Goal: Navigation & Orientation: Find specific page/section

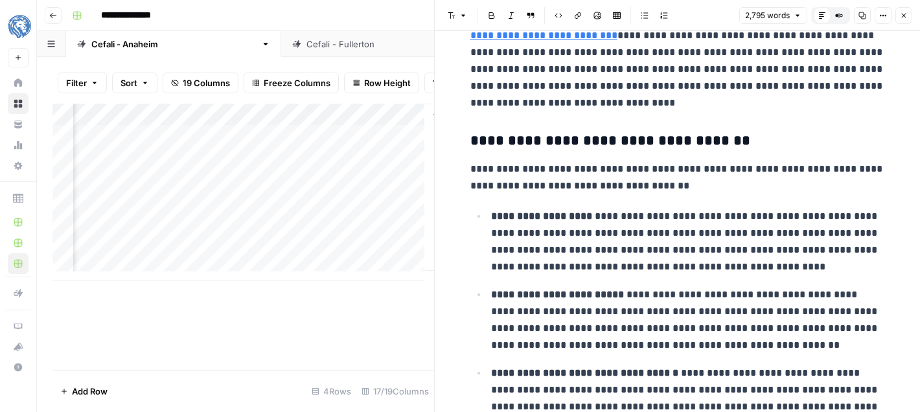
scroll to position [1246, 0]
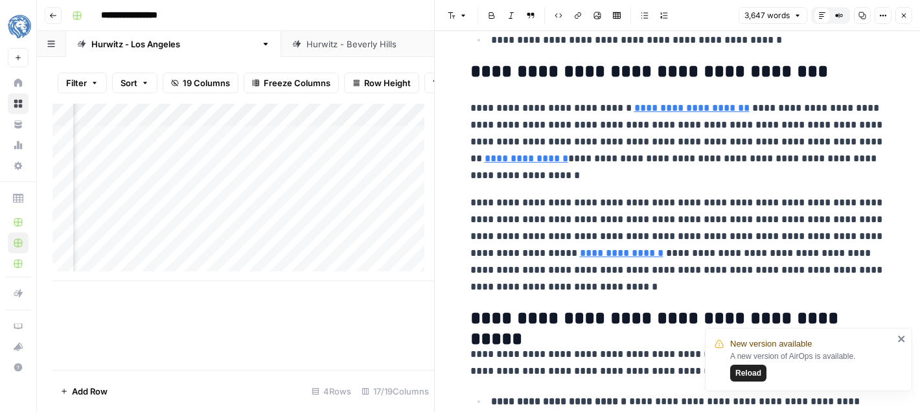
scroll to position [1435, 0]
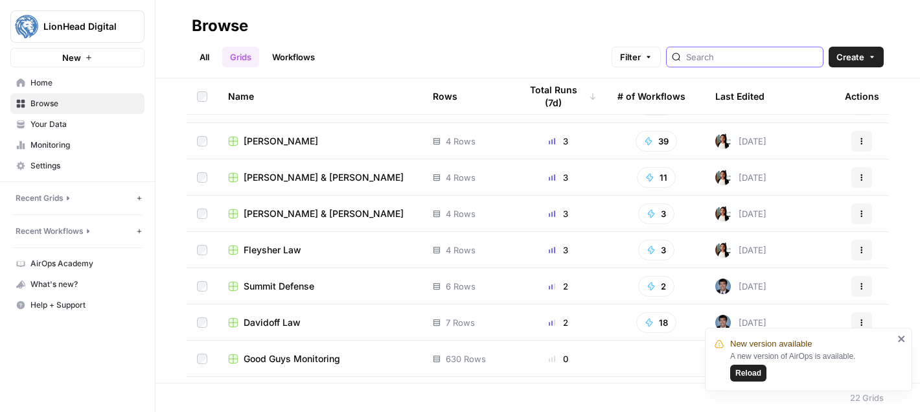
scroll to position [206, 0]
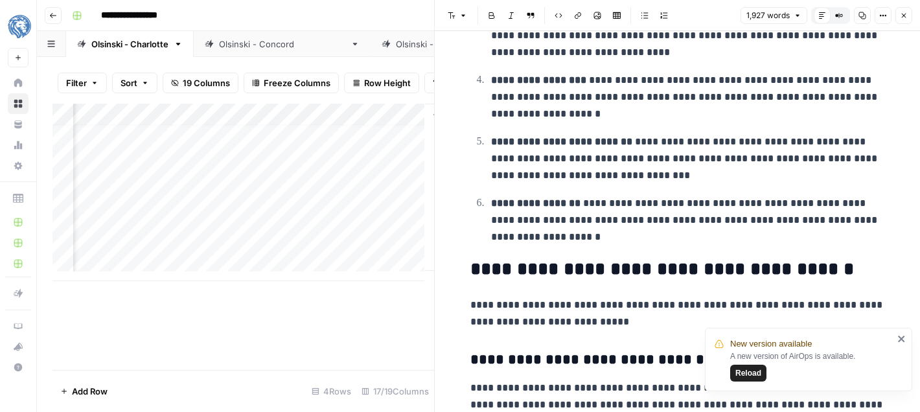
scroll to position [10, 1891]
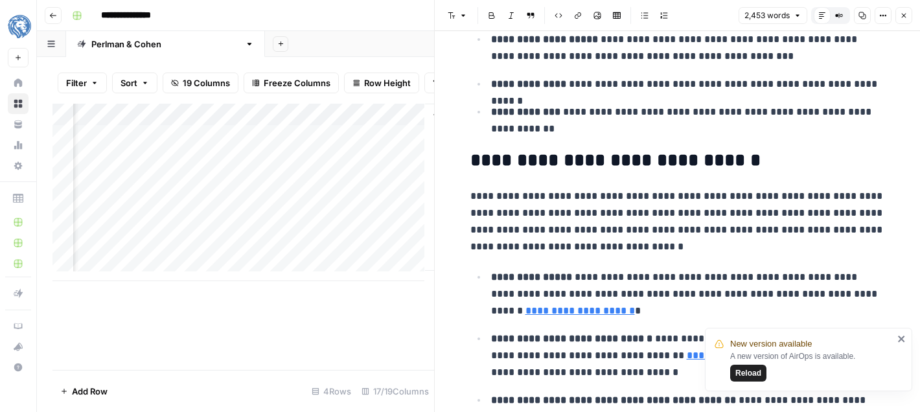
scroll to position [0, 1891]
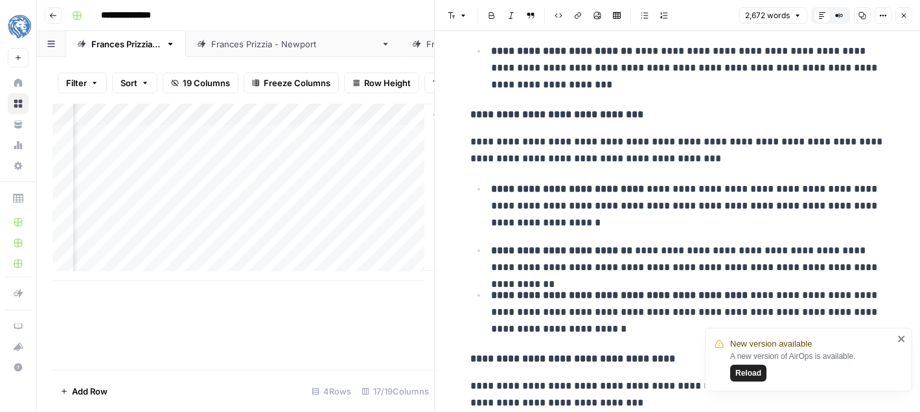
scroll to position [2805, 0]
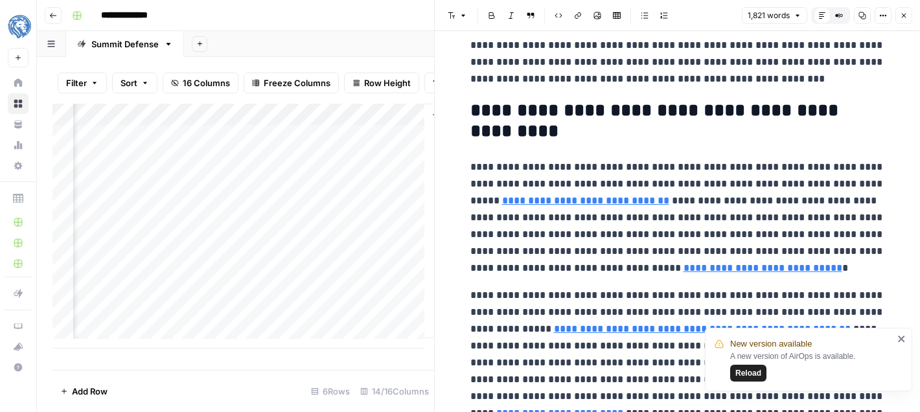
scroll to position [0, 1412]
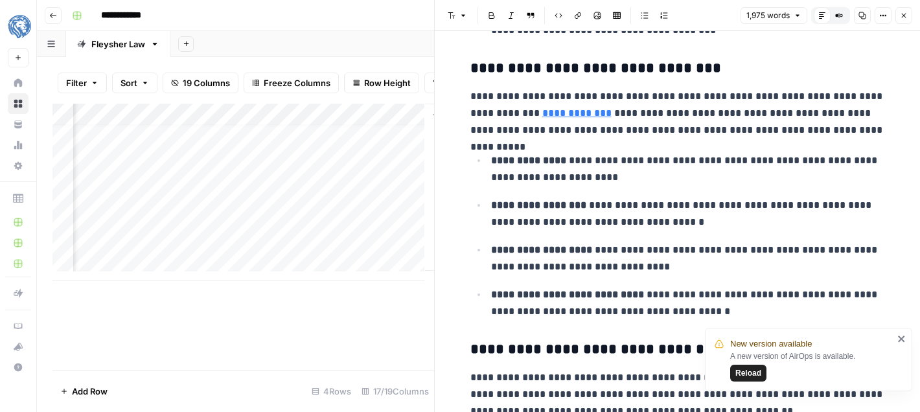
scroll to position [10, 1891]
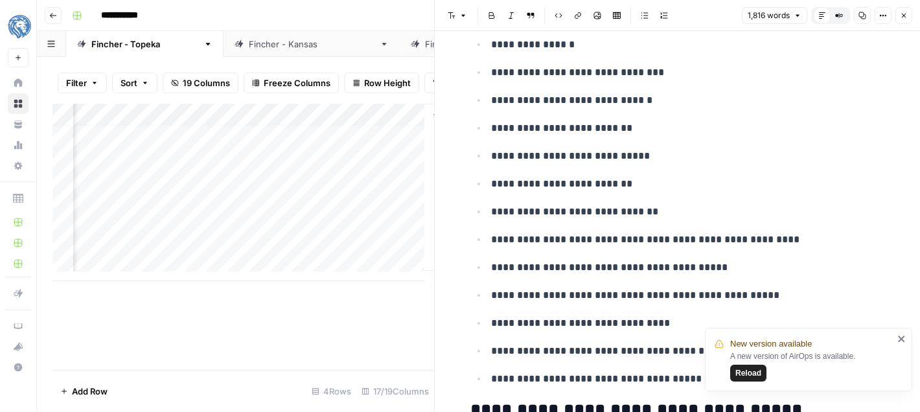
scroll to position [440, 0]
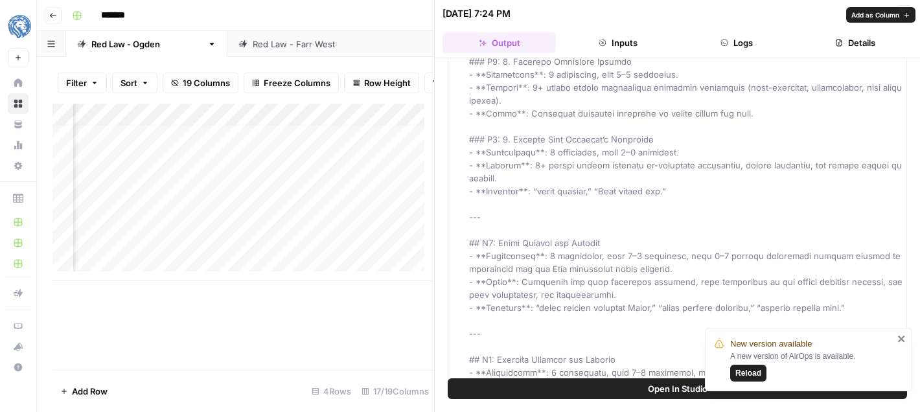
scroll to position [2475, 0]
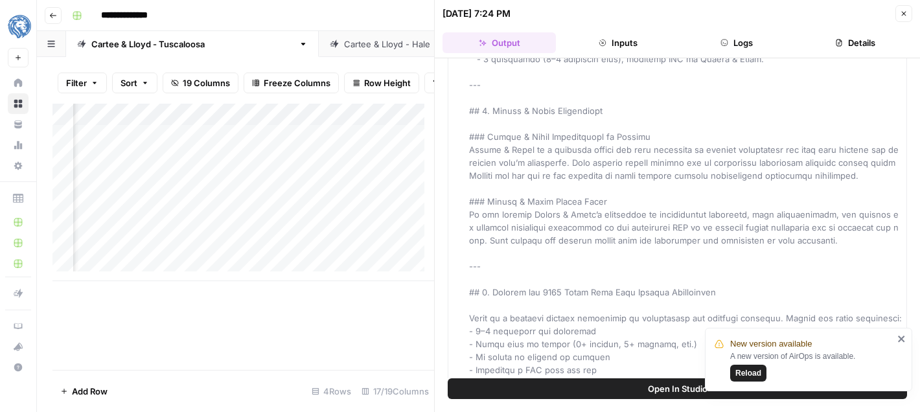
scroll to position [0, 1391]
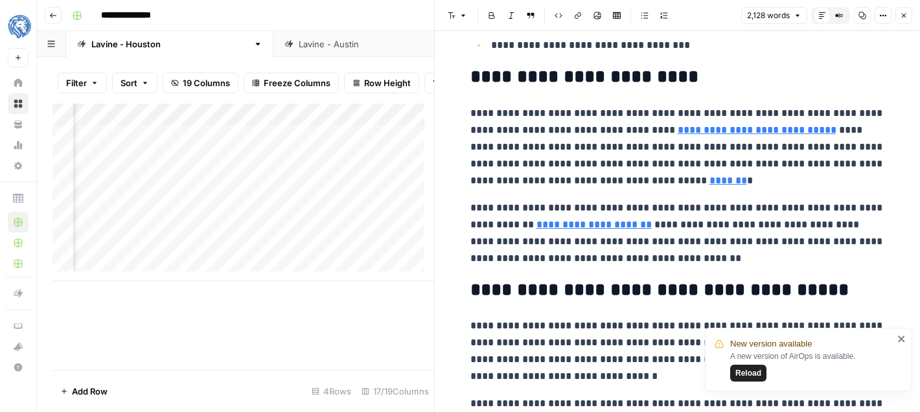
scroll to position [461, 0]
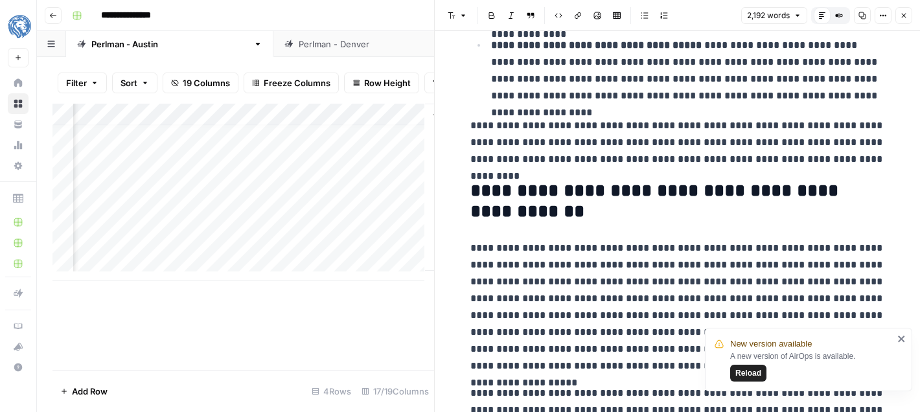
scroll to position [1680, 0]
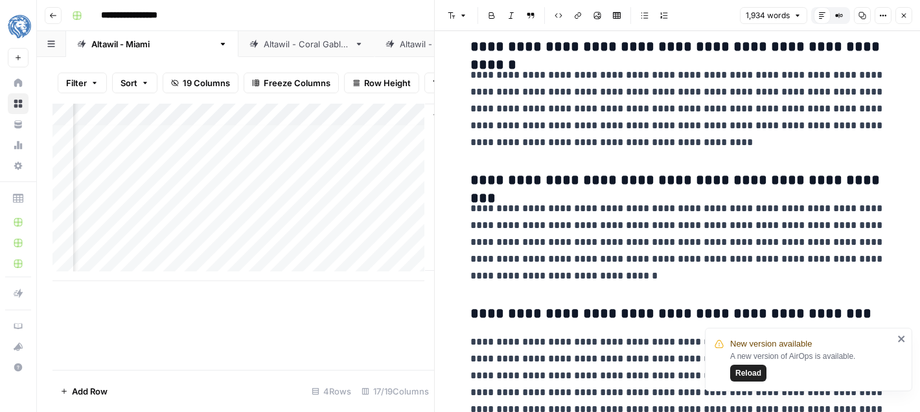
scroll to position [10, 1891]
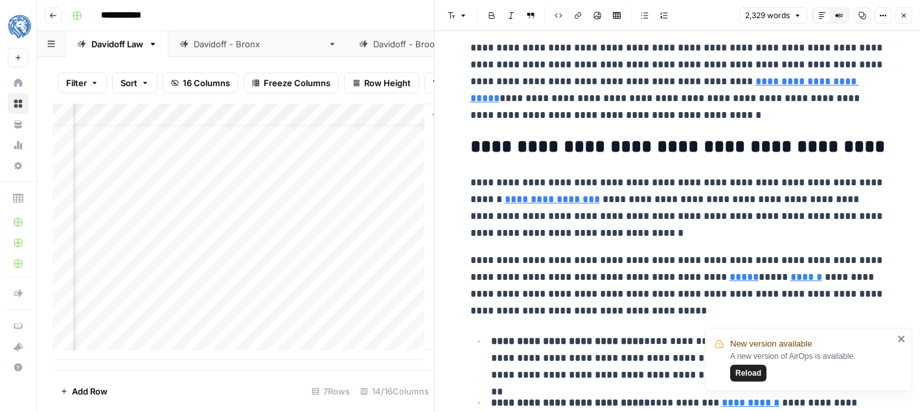
scroll to position [1032, 0]
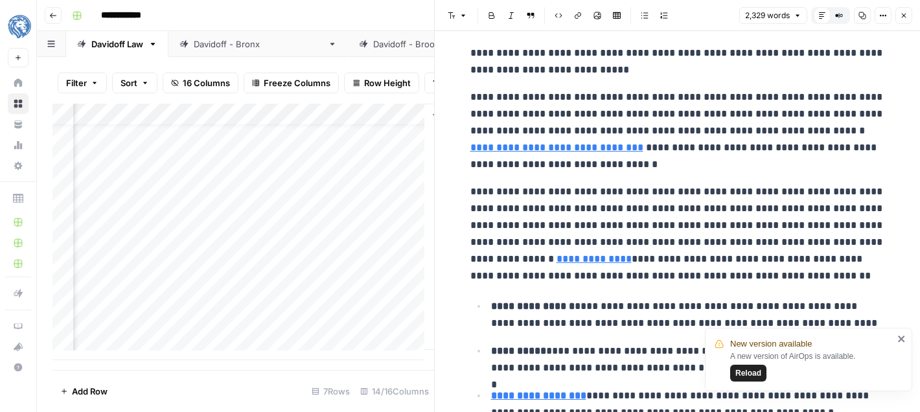
scroll to position [2207, 0]
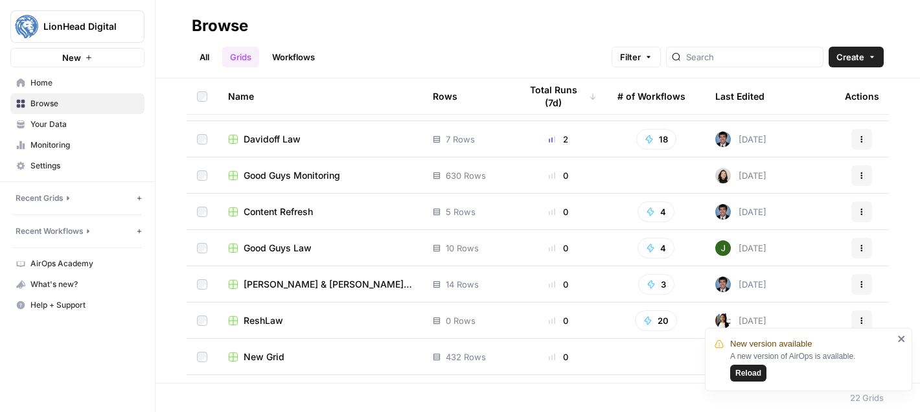
scroll to position [529, 0]
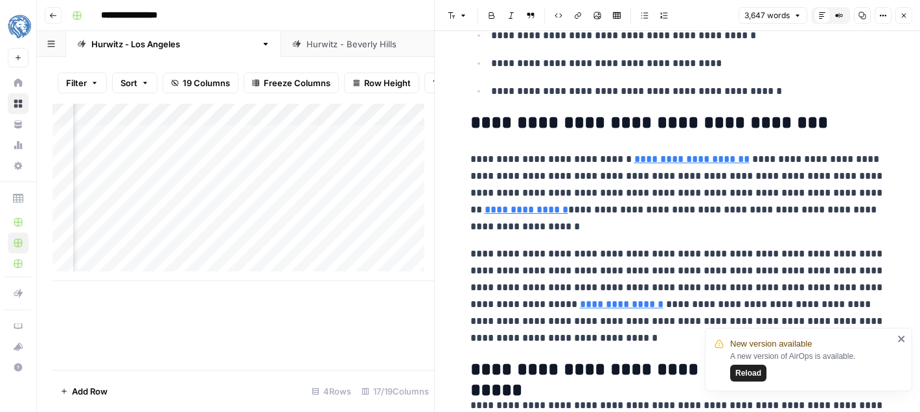
scroll to position [1345, 0]
